Goal: Task Accomplishment & Management: Manage account settings

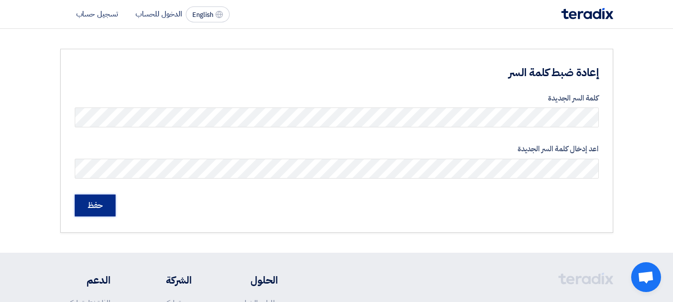
click at [97, 205] on input "حفظ" at bounding box center [95, 206] width 41 height 22
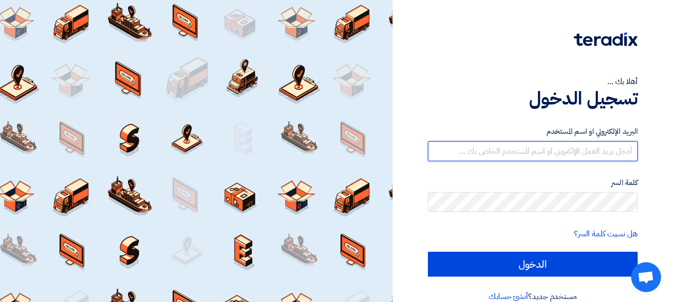
type input "[EMAIL_ADDRESS][DOMAIN_NAME]"
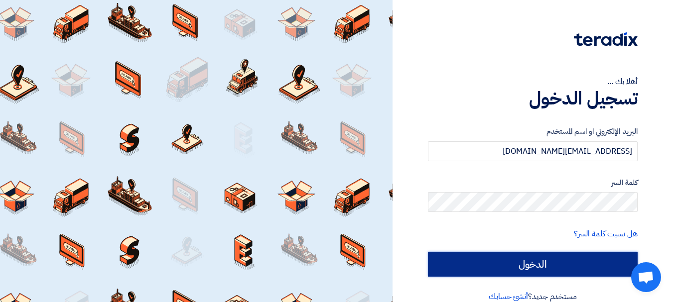
click at [533, 268] on input "الدخول" at bounding box center [533, 264] width 210 height 25
type input "Sign in"
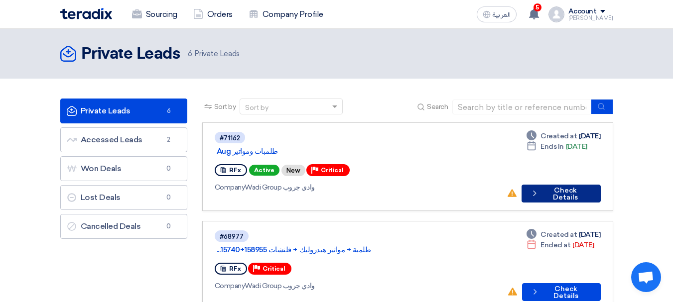
click at [547, 185] on button "Check details Check Details" at bounding box center [561, 194] width 79 height 18
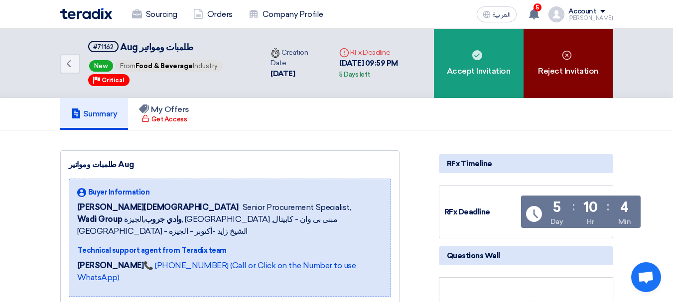
click at [563, 73] on div "Reject Invitation" at bounding box center [569, 63] width 90 height 69
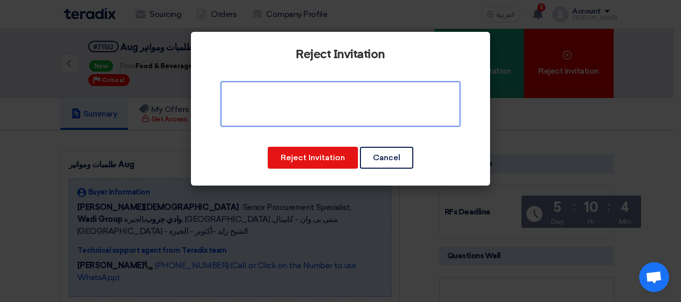
click at [351, 103] on textarea at bounding box center [340, 104] width 239 height 45
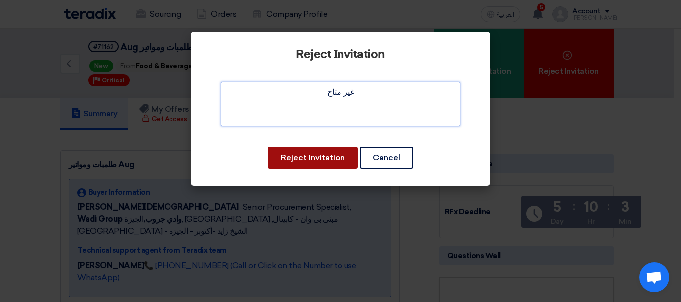
type textarea "غير متاح"
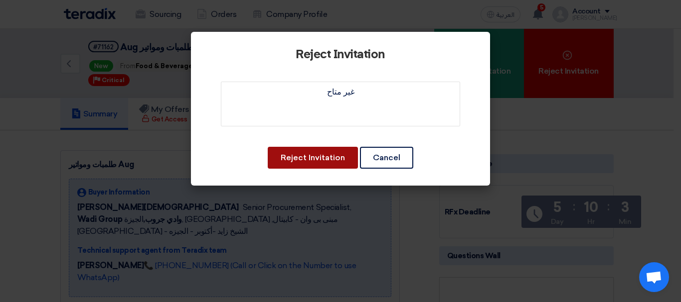
click at [315, 159] on button "Reject Invitation" at bounding box center [313, 158] width 90 height 22
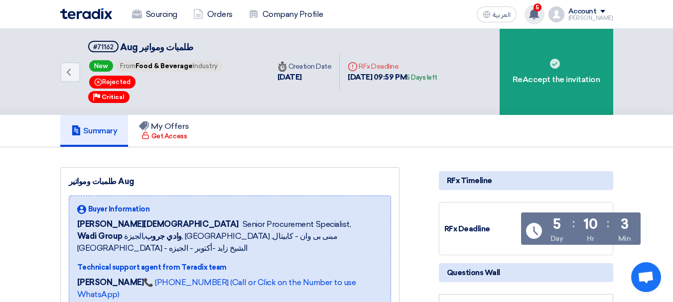
click at [539, 15] on use at bounding box center [534, 13] width 10 height 11
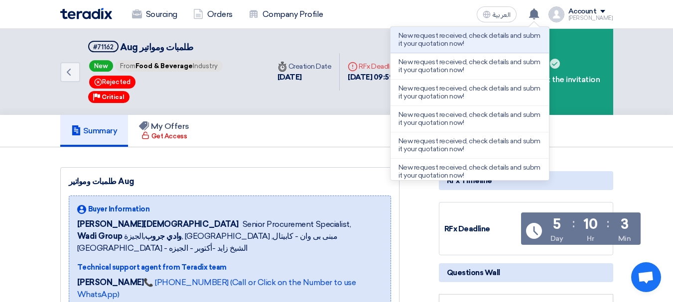
click at [428, 12] on div "Sourcing Orders Company Profile العربية ع New request received, check details a…" at bounding box center [337, 14] width 568 height 28
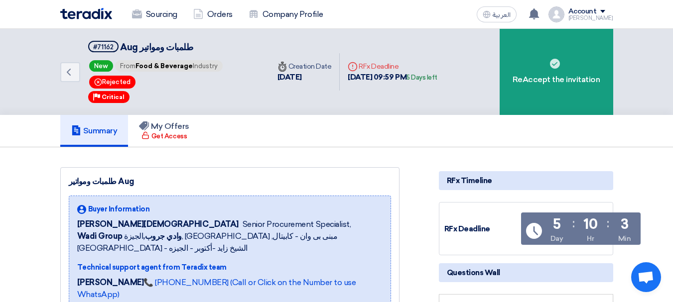
click at [597, 9] on div "Account" at bounding box center [582, 11] width 28 height 8
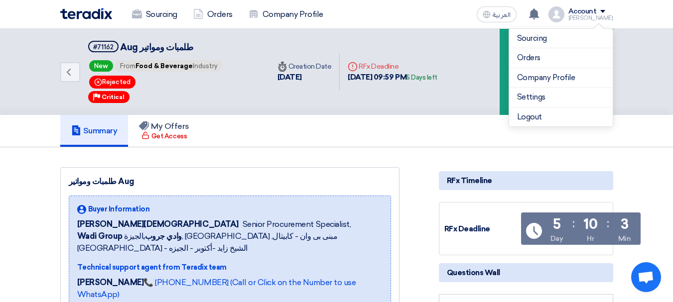
click at [597, 9] on div "Account" at bounding box center [582, 11] width 28 height 8
